Goal: Ask a question: Seek information or help from site administrators or community

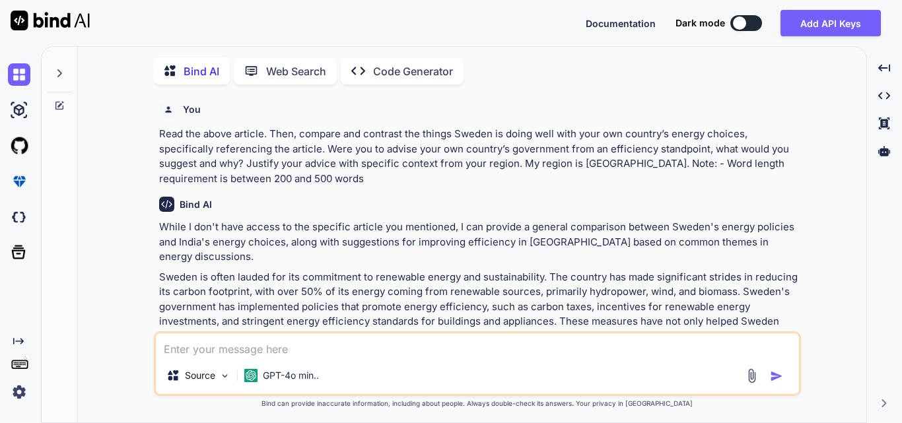
scroll to position [4980, 0]
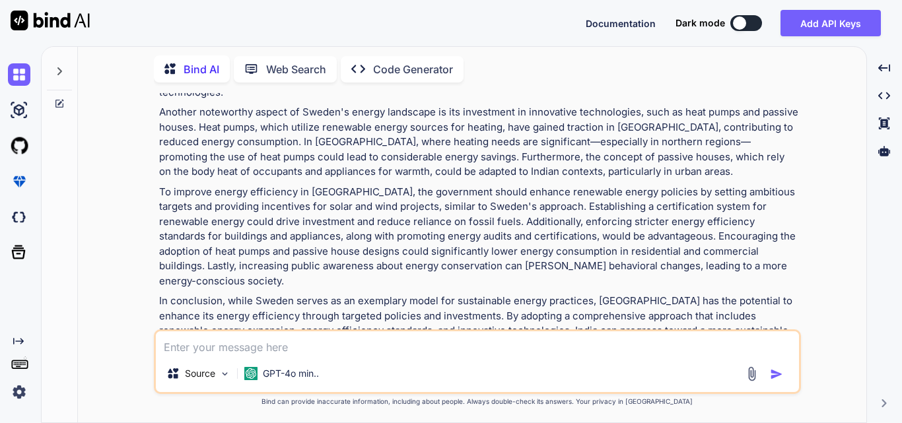
click at [296, 339] on textarea at bounding box center [477, 343] width 643 height 24
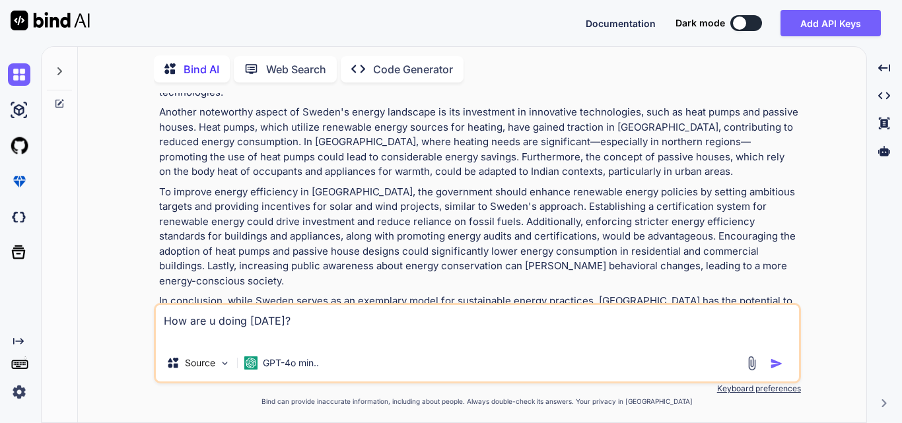
type textarea "How are u doing [DATE]?"
click at [771, 367] on img "button" at bounding box center [776, 363] width 13 height 13
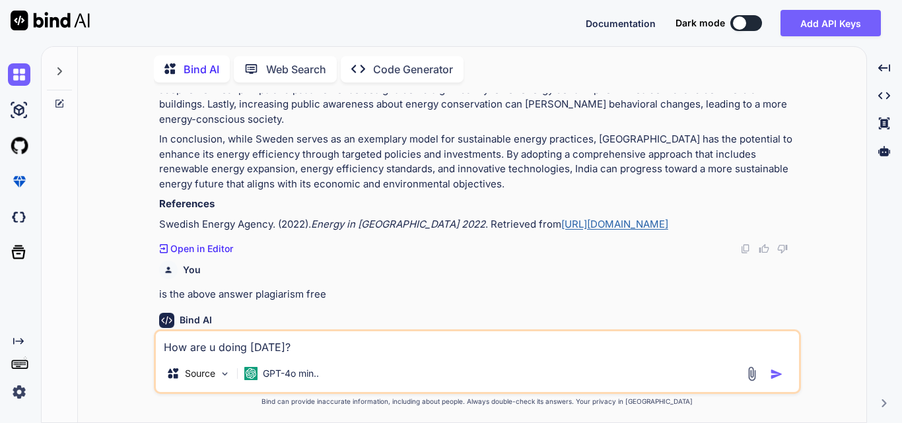
scroll to position [5440, 0]
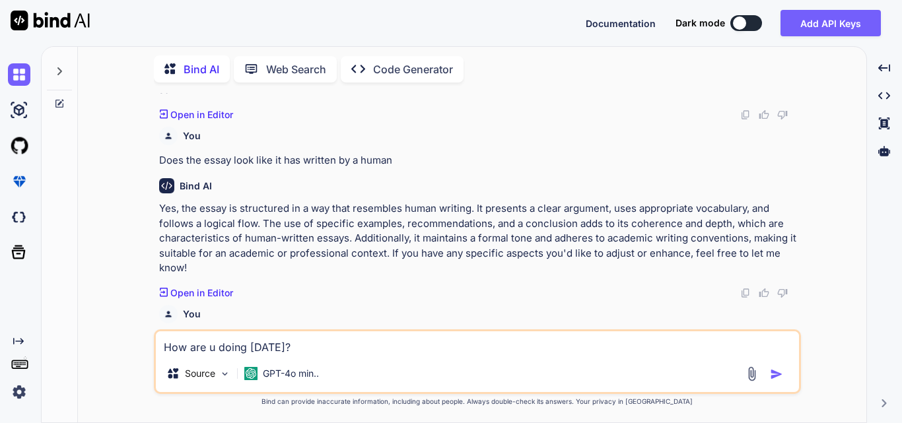
click at [429, 343] on textarea "How are u doing [DATE]?" at bounding box center [477, 343] width 643 height 24
paste textarea "Draw an ER diagram for a University Database based on description below: The UN…"
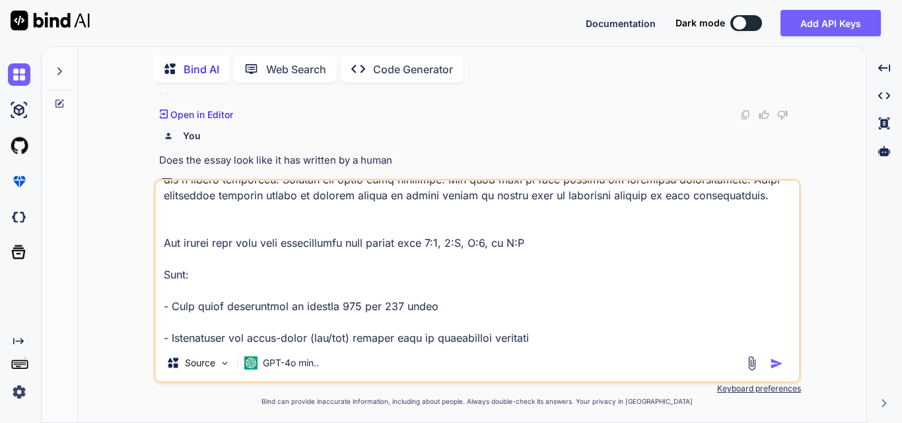
click at [169, 337] on textarea at bounding box center [477, 263] width 643 height 164
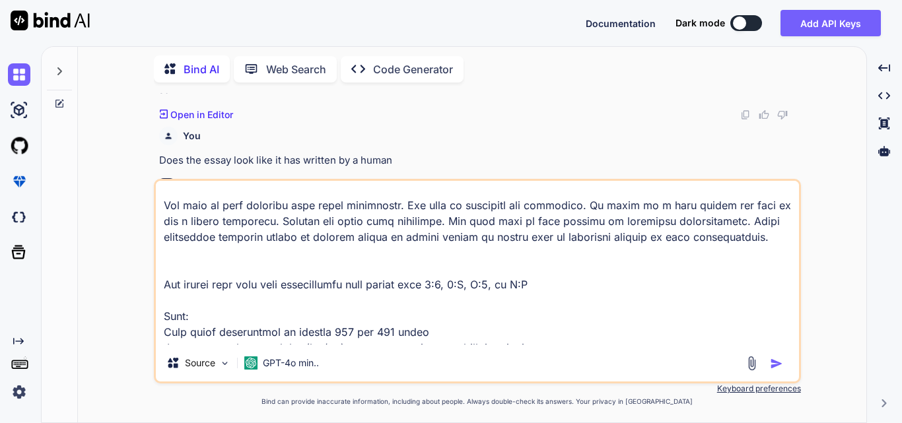
scroll to position [351, 0]
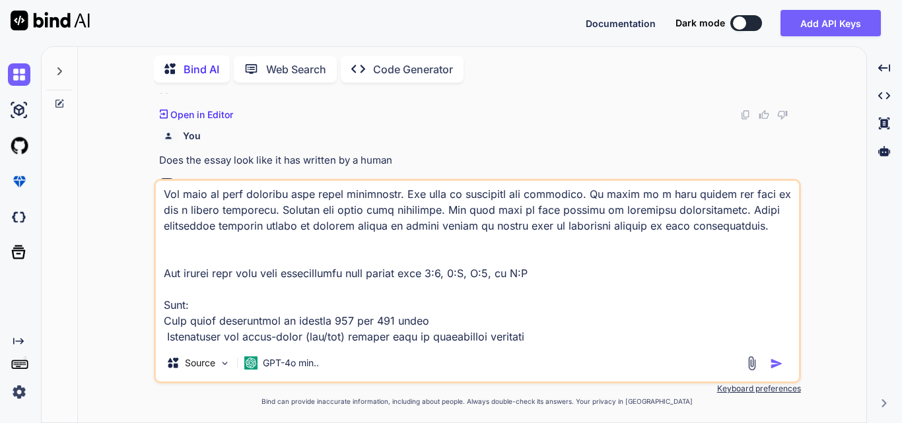
type textarea "Draw an ER diagram for a University Database based on description below: The UN…"
click at [772, 366] on img "button" at bounding box center [776, 363] width 13 height 13
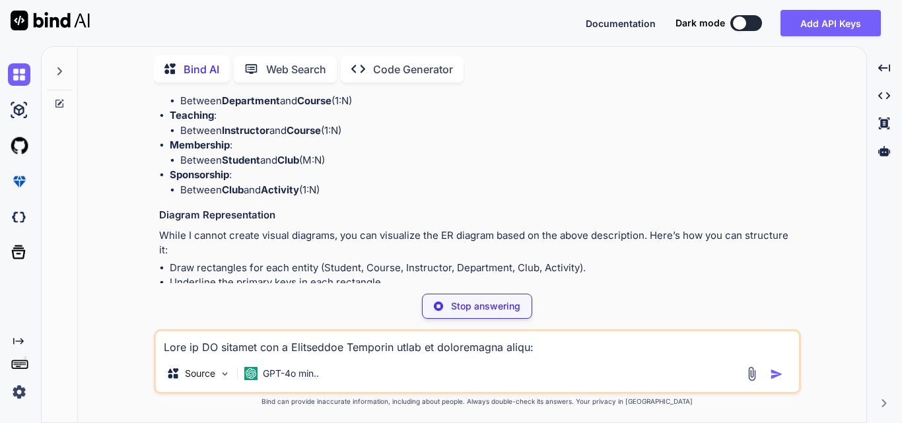
scroll to position [7065, 0]
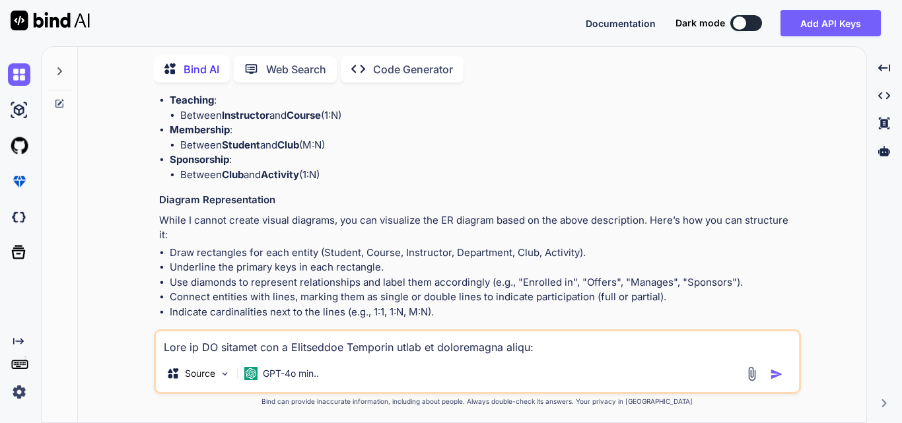
click at [287, 346] on textarea at bounding box center [477, 343] width 643 height 24
type textarea "Draw me the ER diagram for the above question"
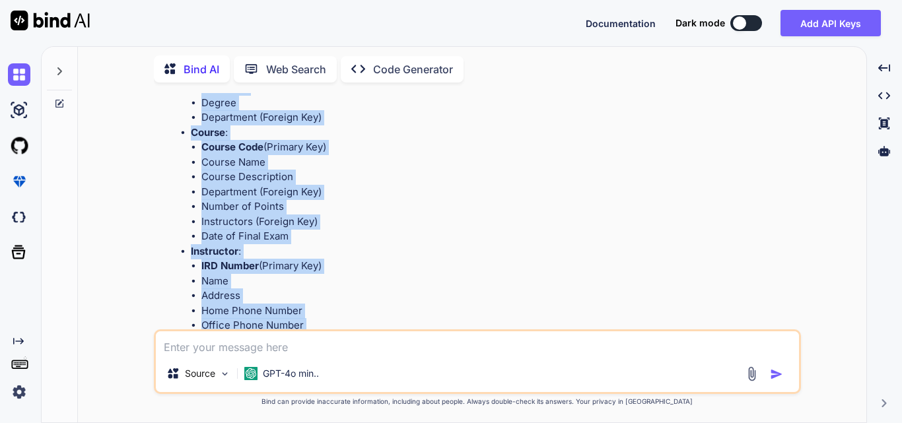
scroll to position [8090, 0]
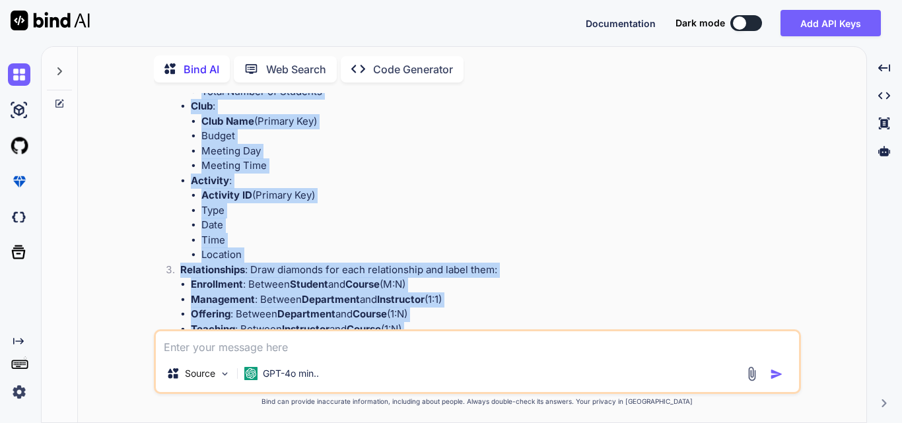
drag, startPoint x: 159, startPoint y: 178, endPoint x: 479, endPoint y: 293, distance: 339.6
click at [479, 293] on div "While I can't create visual diagrams directly, I can guide you on how to draw t…" at bounding box center [478, 92] width 639 height 1206
copy div "Step-by-[PERSON_NAME] to Drawing the ER Diagram Entities : Draw rectangles for …"
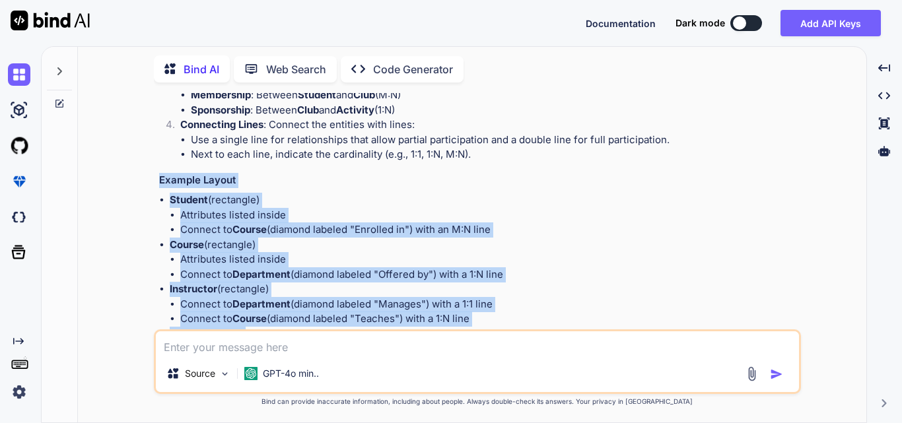
scroll to position [8376, 0]
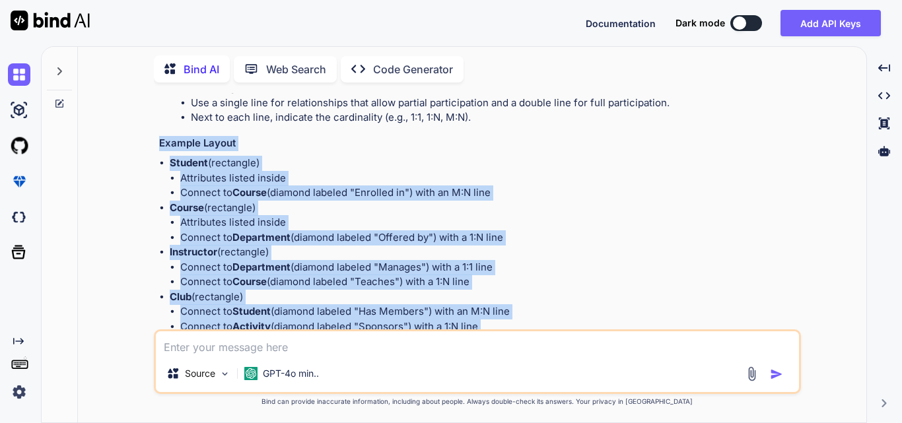
drag, startPoint x: 158, startPoint y: 147, endPoint x: 529, endPoint y: 217, distance: 377.0
copy div "Example Layout Student (rectangle) Attributes listed inside Connect to Course (…"
click at [598, 275] on li "Connect to Course (diamond labeled "Teaches") with a 1:N line" at bounding box center [489, 282] width 618 height 15
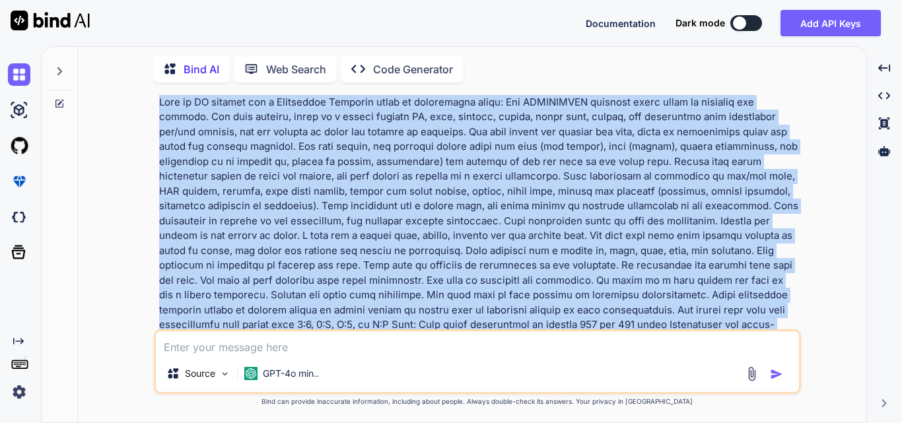
scroll to position [5855, 0]
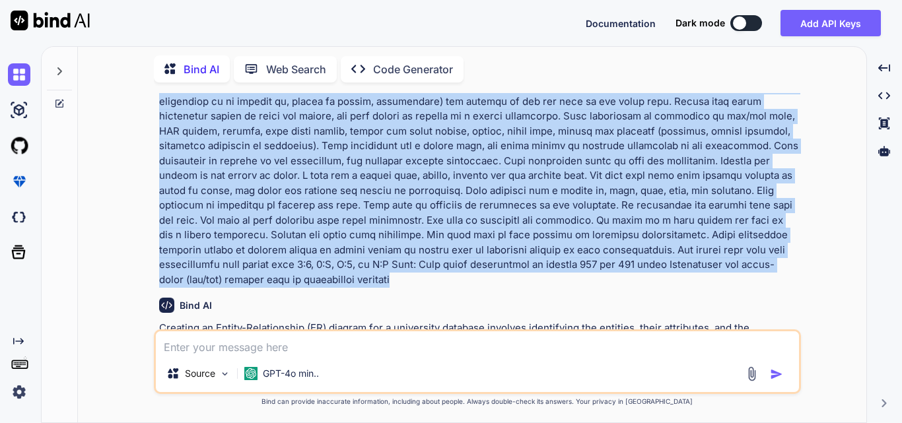
drag, startPoint x: 160, startPoint y: 119, endPoint x: 417, endPoint y: 187, distance: 265.7
click at [417, 187] on p at bounding box center [478, 161] width 639 height 253
copy p "Draw an ER diagram for a University Database based on description below: The UN…"
